Goal: Task Accomplishment & Management: Complete application form

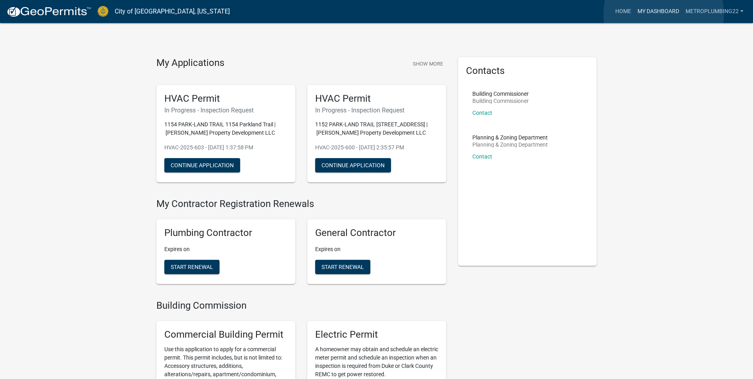
click at [664, 14] on link "My Dashboard" at bounding box center [659, 11] width 48 height 15
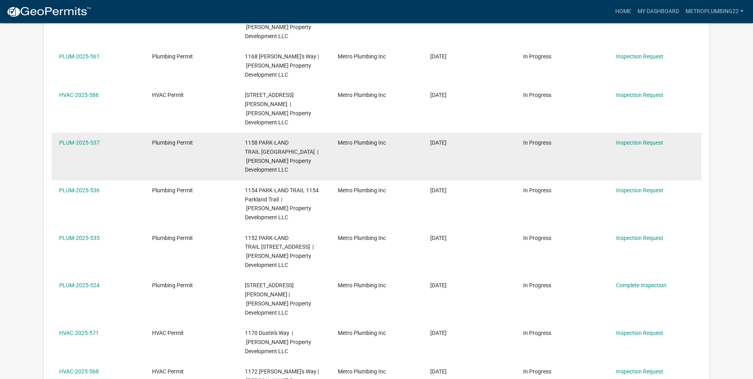
scroll to position [264, 0]
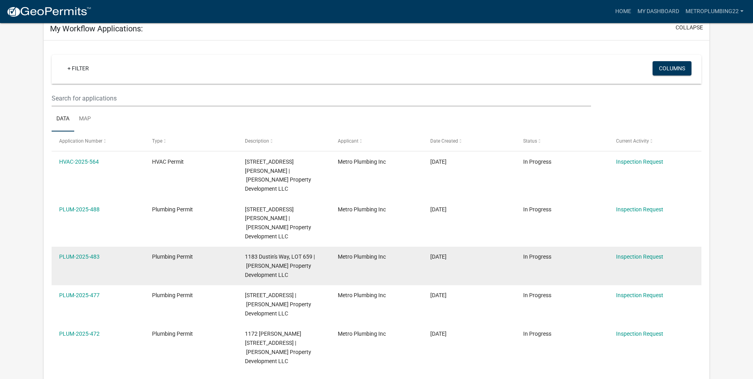
scroll to position [26, 0]
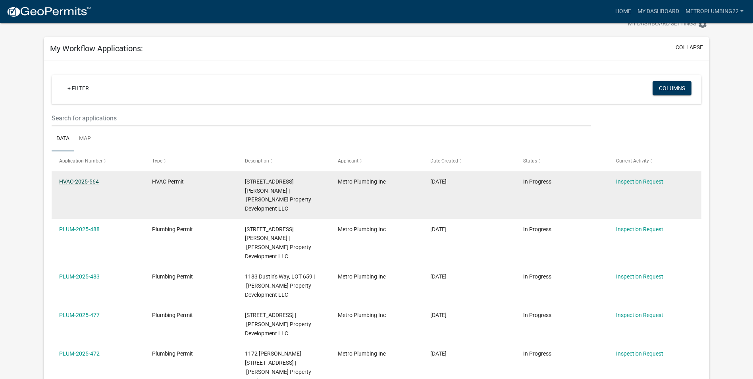
click at [88, 180] on link "HVAC-2025-564" at bounding box center [79, 181] width 40 height 6
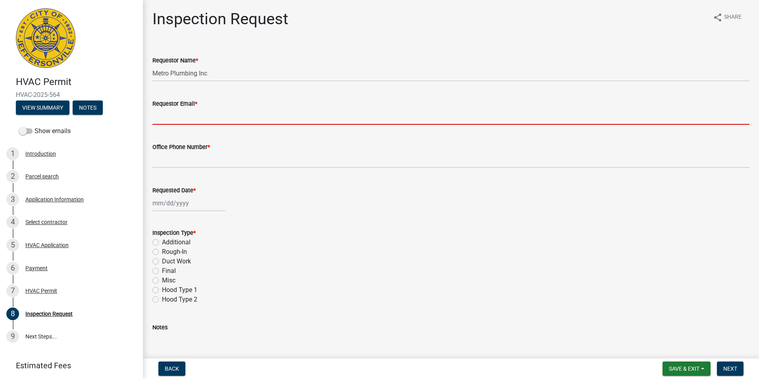
click at [190, 114] on input "Requestor Email *" at bounding box center [450, 116] width 597 height 16
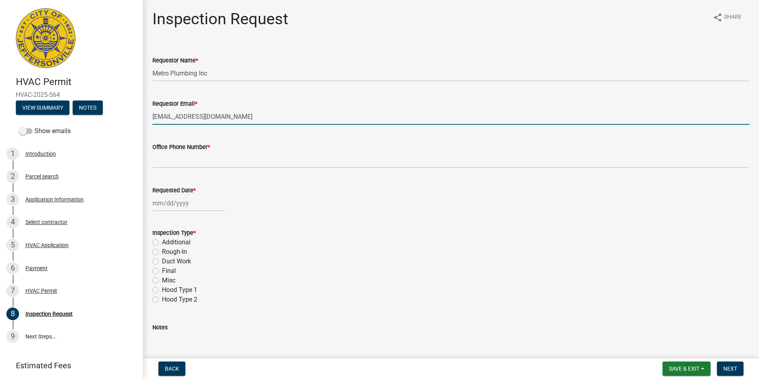
type input "[EMAIL_ADDRESS][DOMAIN_NAME]"
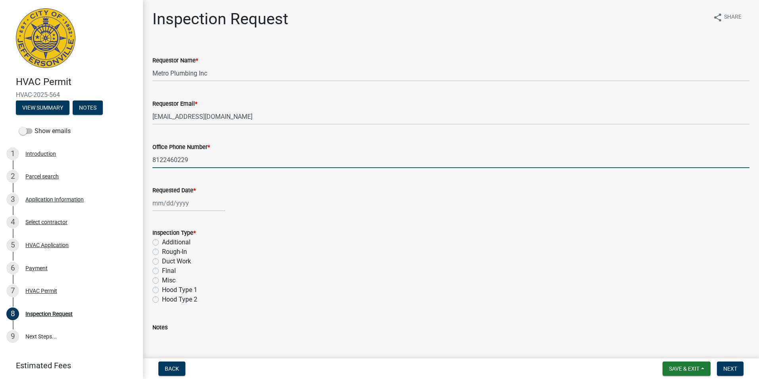
type input "8122460229"
select select "10"
select select "2025"
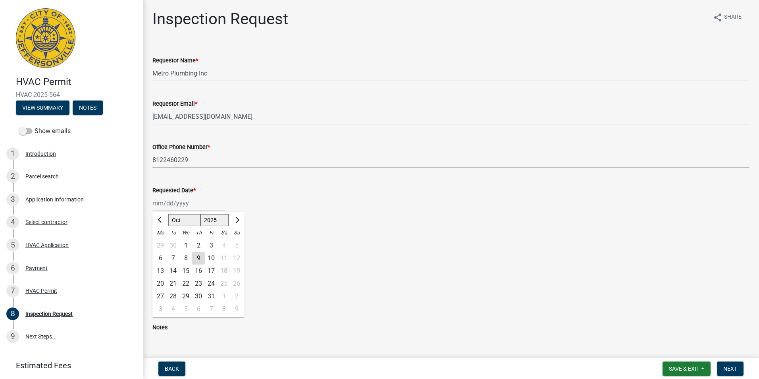
click at [201, 260] on div "9" at bounding box center [198, 258] width 13 height 13
type input "[DATE]"
click at [162, 251] on label "Rough-In" at bounding box center [174, 252] width 25 height 10
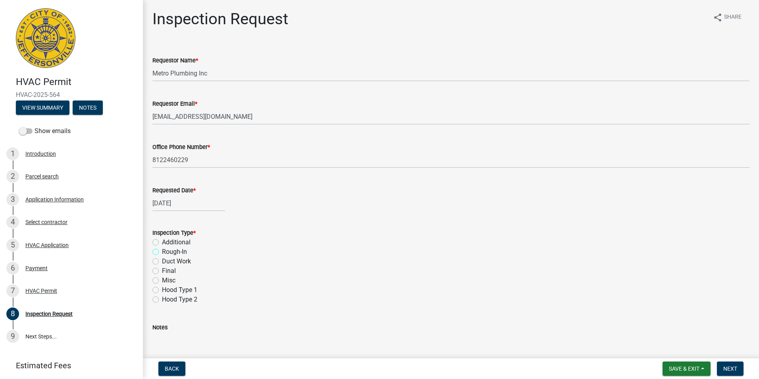
click at [162, 251] on input "Rough-In" at bounding box center [164, 249] width 5 height 5
radio input "true"
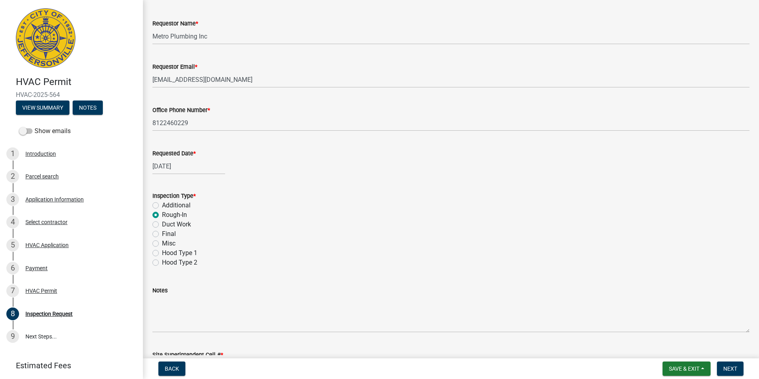
scroll to position [95, 0]
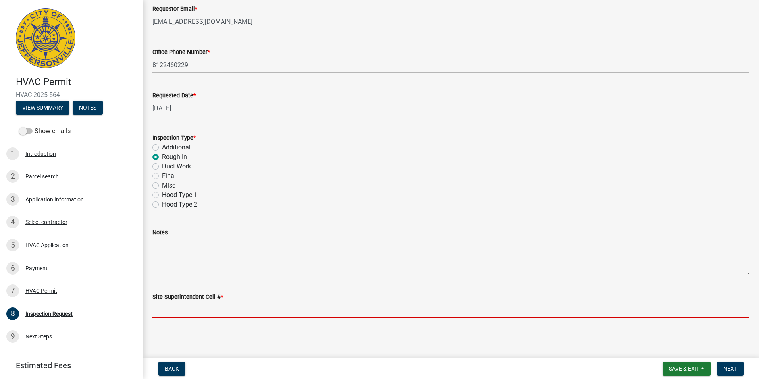
click at [190, 316] on input "Site Superintendent Cell # *" at bounding box center [450, 309] width 597 height 16
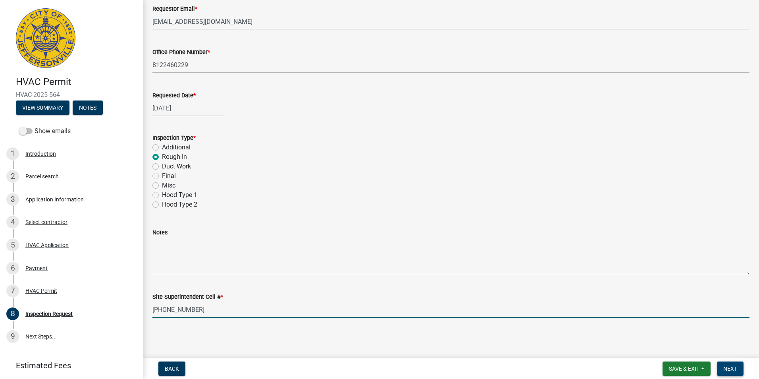
type input "[PHONE_NUMBER]"
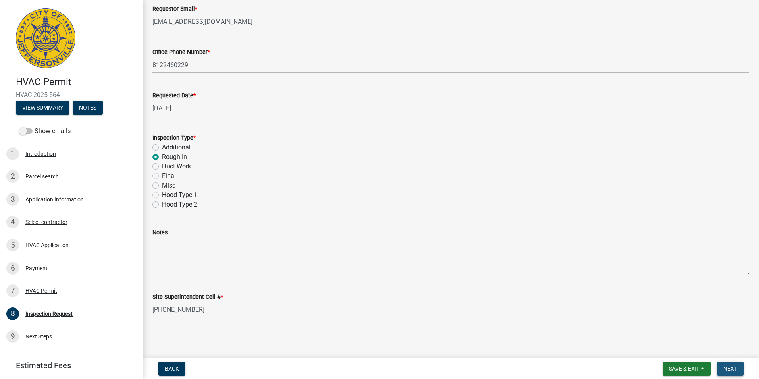
click at [733, 367] on span "Next" at bounding box center [731, 368] width 14 height 6
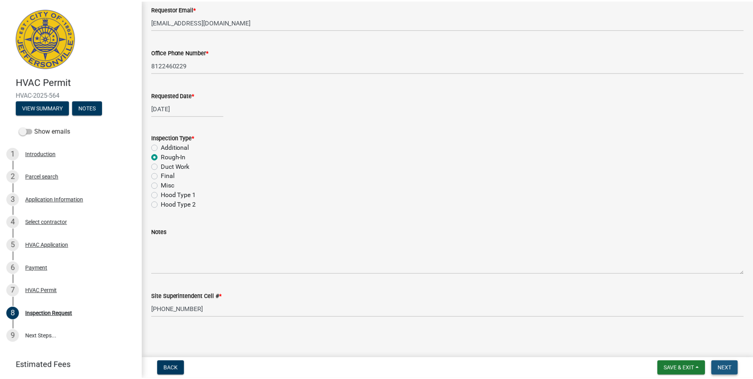
scroll to position [0, 0]
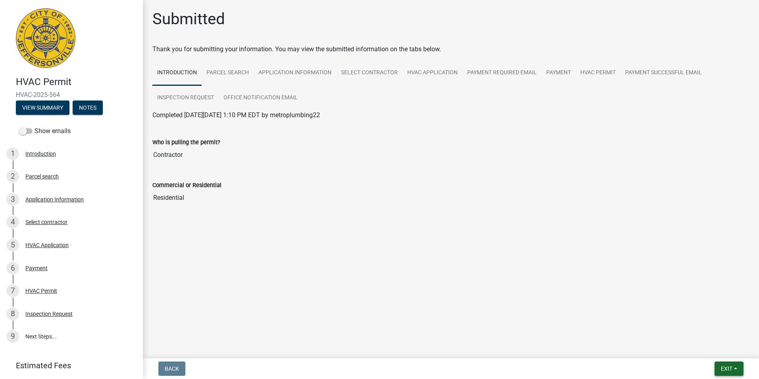
click at [723, 368] on span "Exit" at bounding box center [727, 368] width 12 height 6
click at [712, 352] on button "Save & Exit" at bounding box center [712, 347] width 64 height 19
